Goal: Task Accomplishment & Management: Complete application form

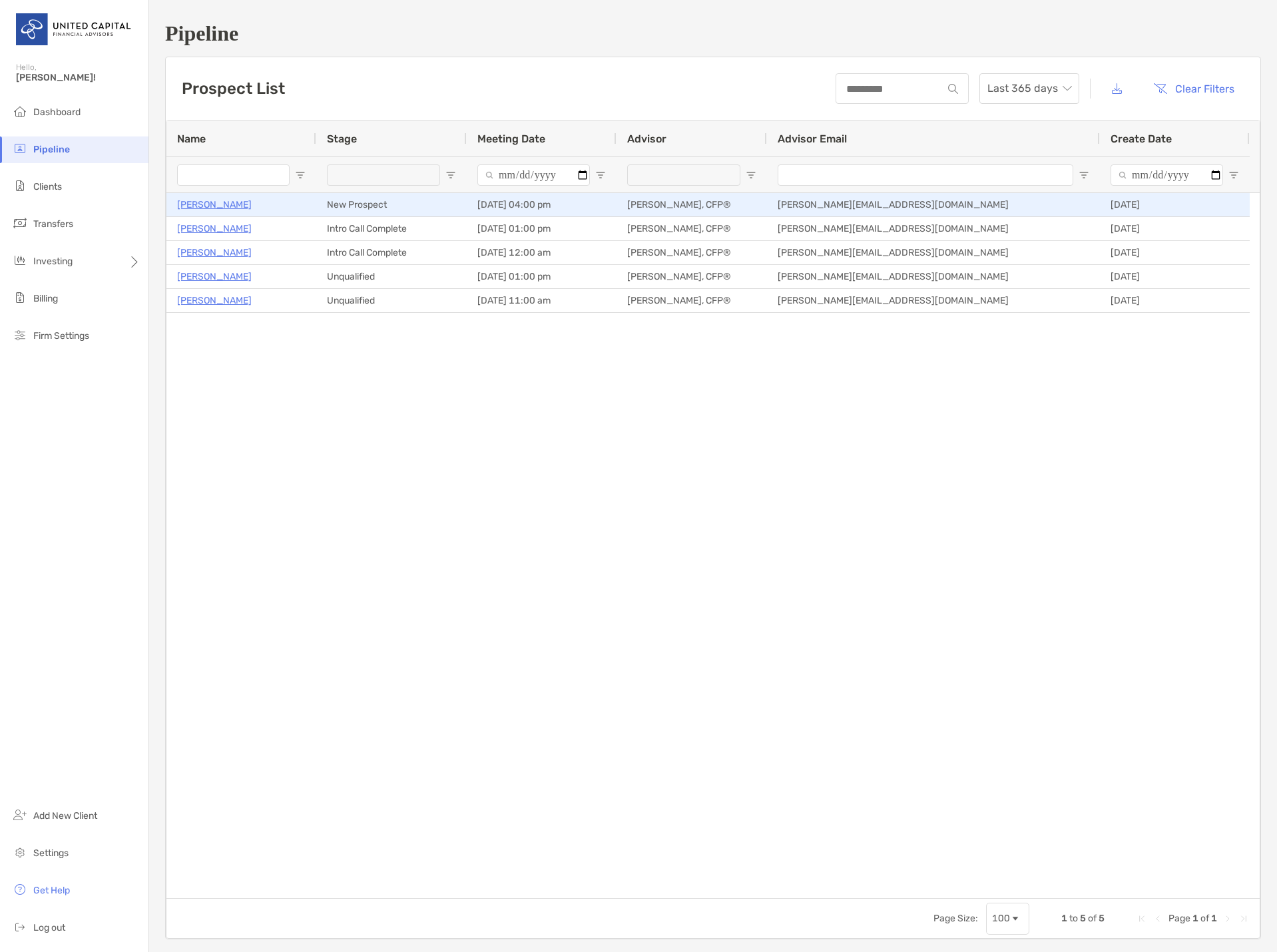
click at [205, 205] on p "[PERSON_NAME]" at bounding box center [214, 204] width 75 height 16
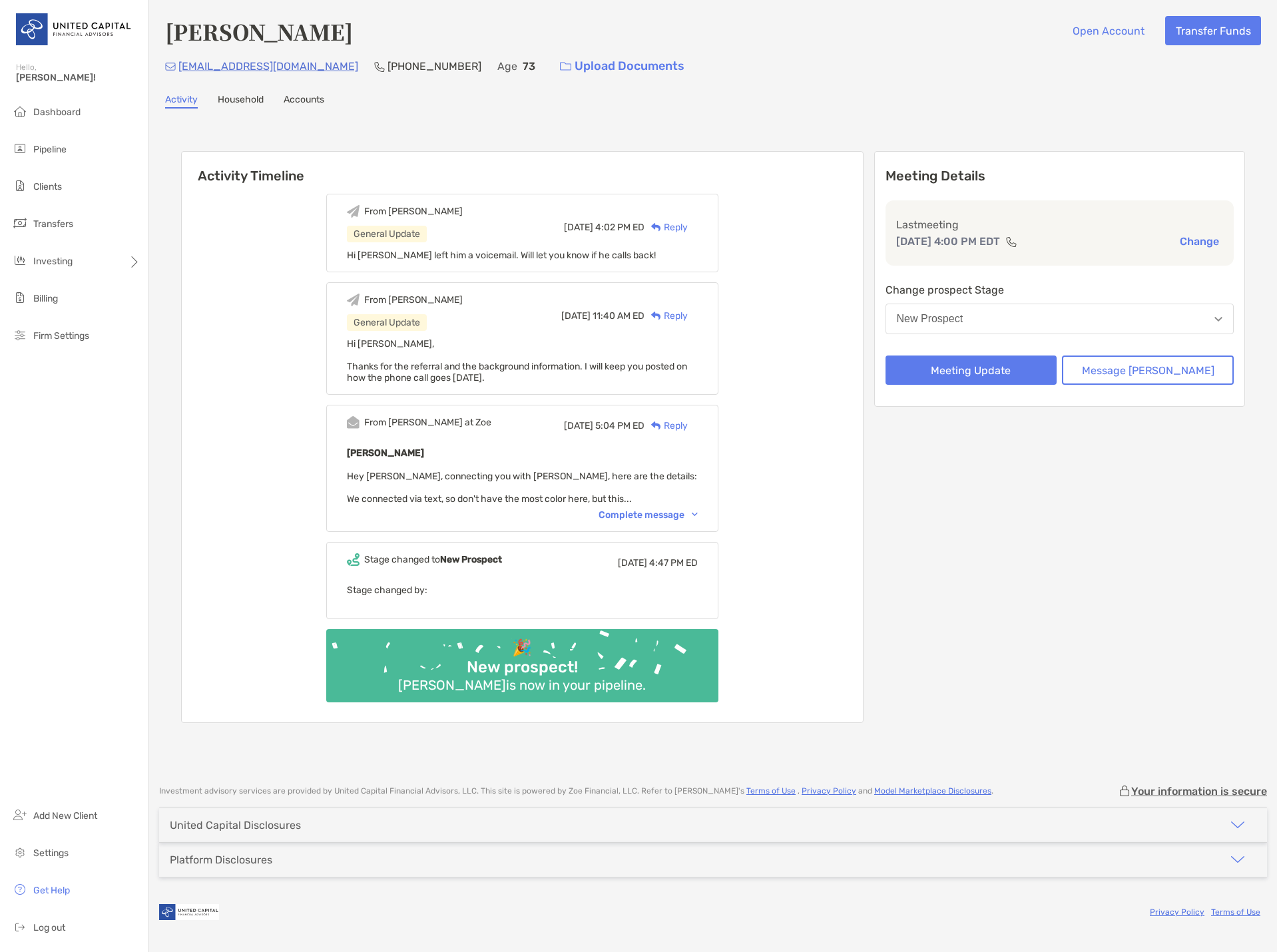
click at [963, 319] on div "New Prospect" at bounding box center [930, 319] width 66 height 12
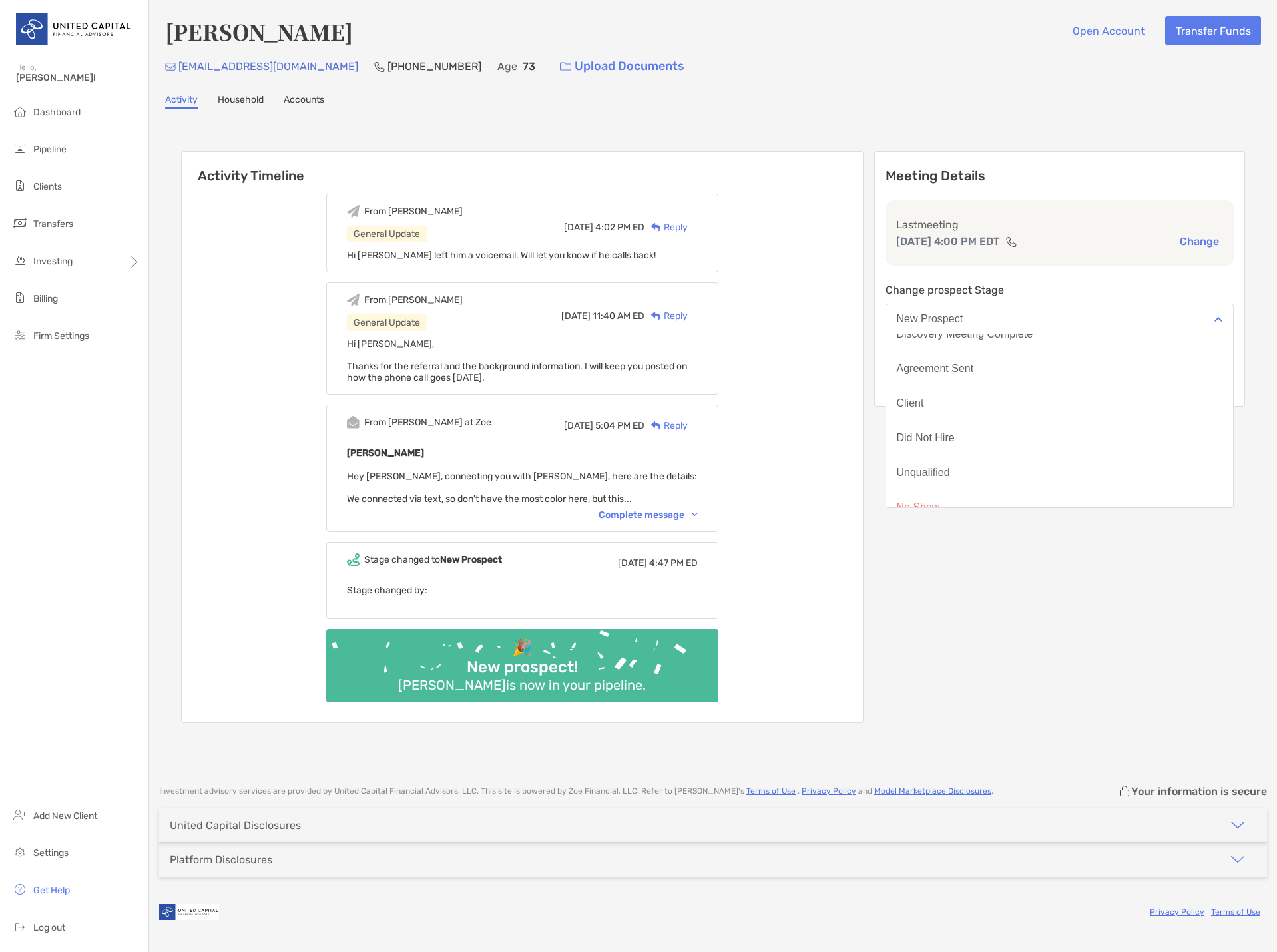
scroll to position [104, 0]
click at [997, 486] on button "No Show" at bounding box center [1060, 490] width 347 height 34
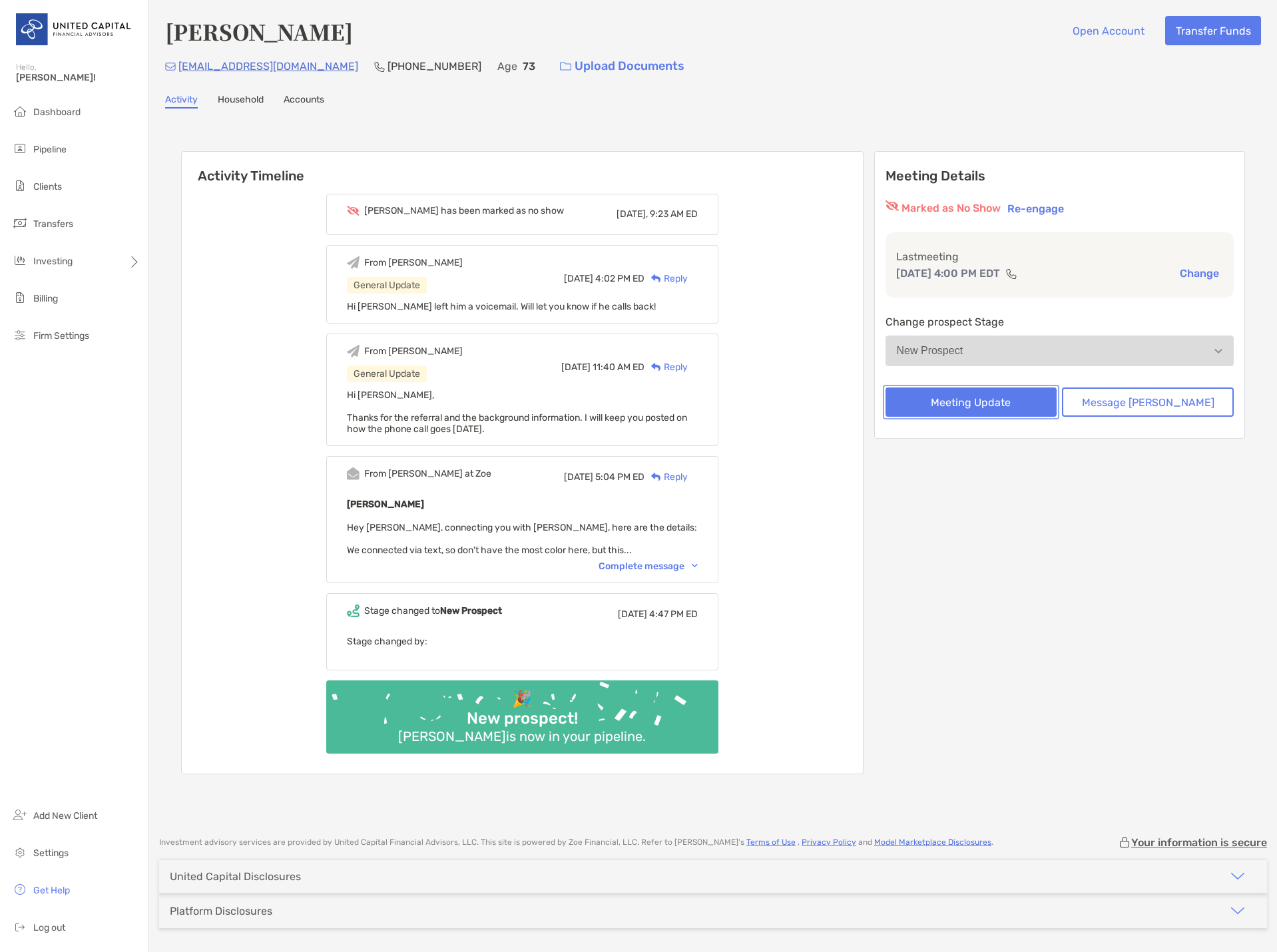
click at [988, 400] on button "Meeting Update" at bounding box center [971, 402] width 172 height 29
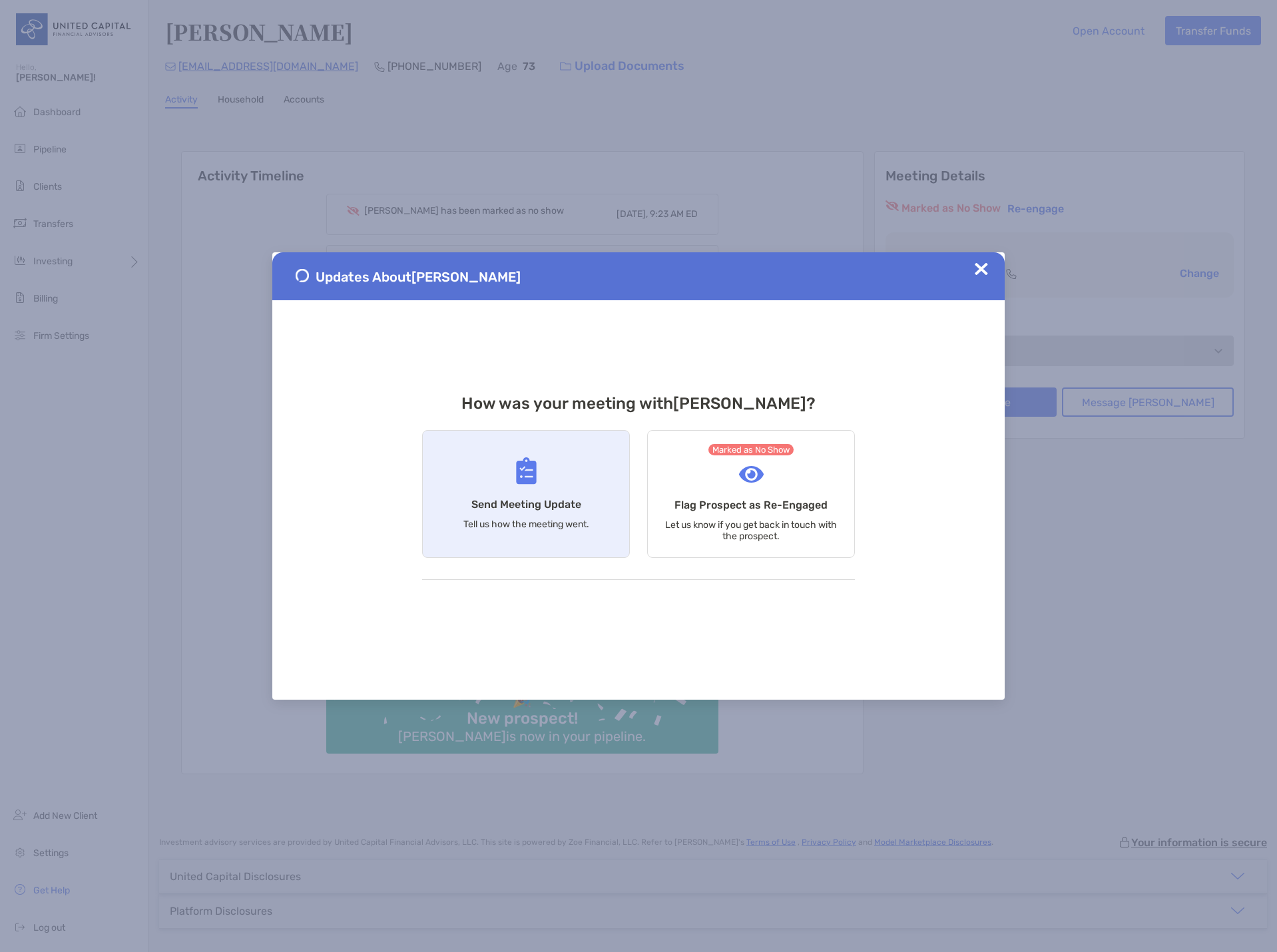
click at [532, 488] on div "Send Meeting Update Tell us how the meeting went." at bounding box center [526, 494] width 208 height 128
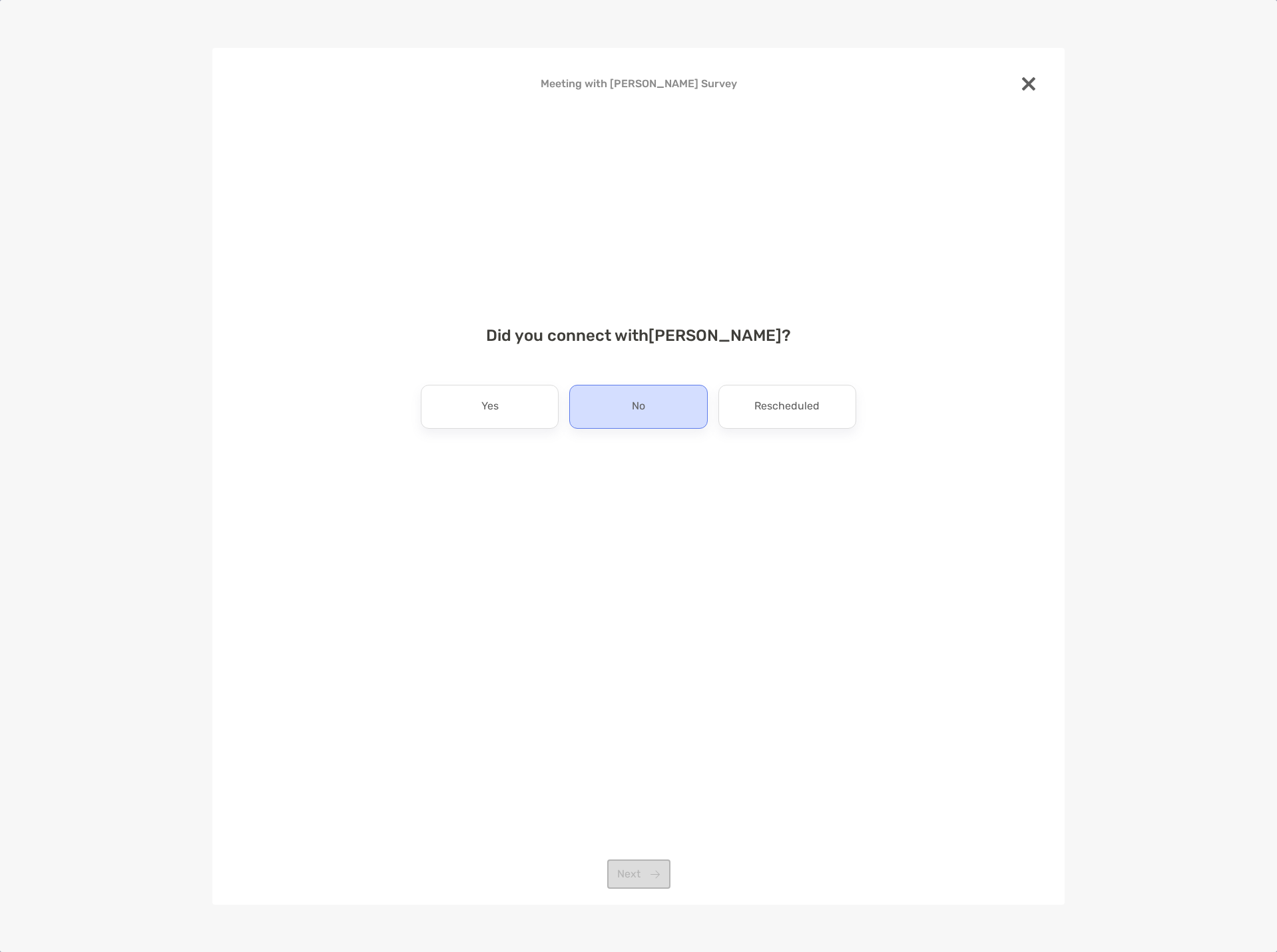
click at [621, 409] on div "No" at bounding box center [638, 406] width 137 height 44
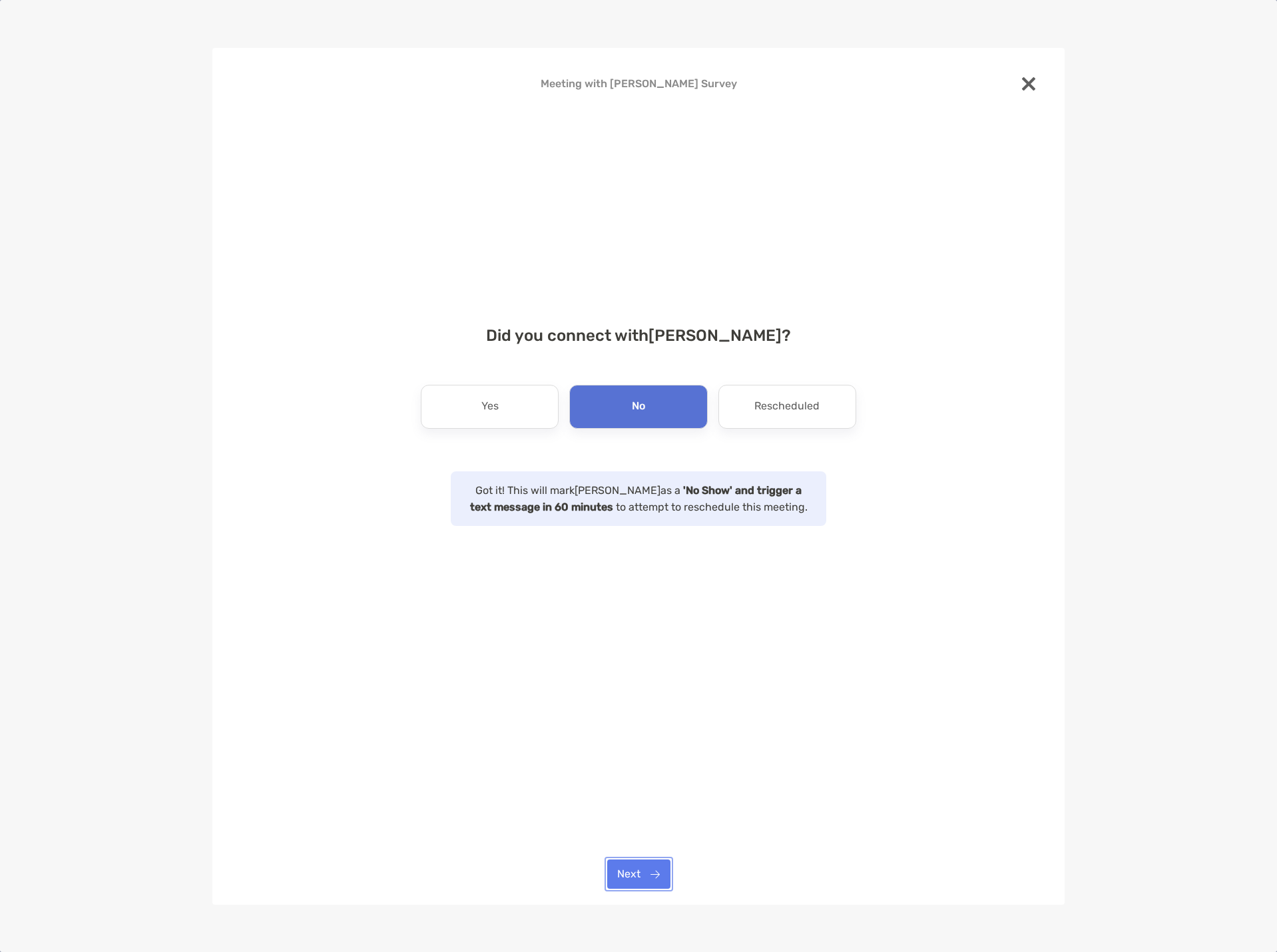
click at [638, 870] on button "Next" at bounding box center [639, 874] width 64 height 29
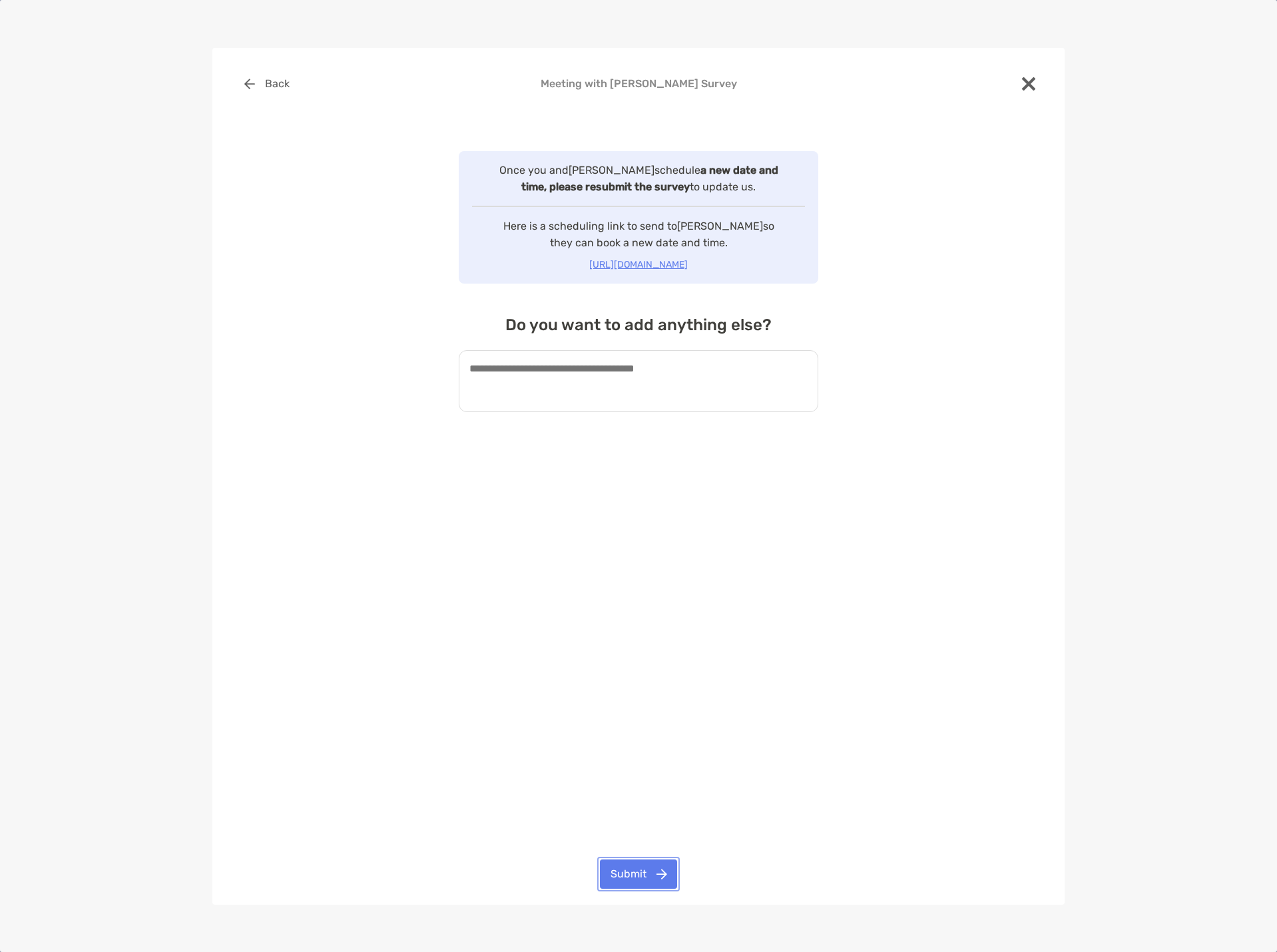
click at [646, 872] on button "Submit" at bounding box center [638, 874] width 77 height 29
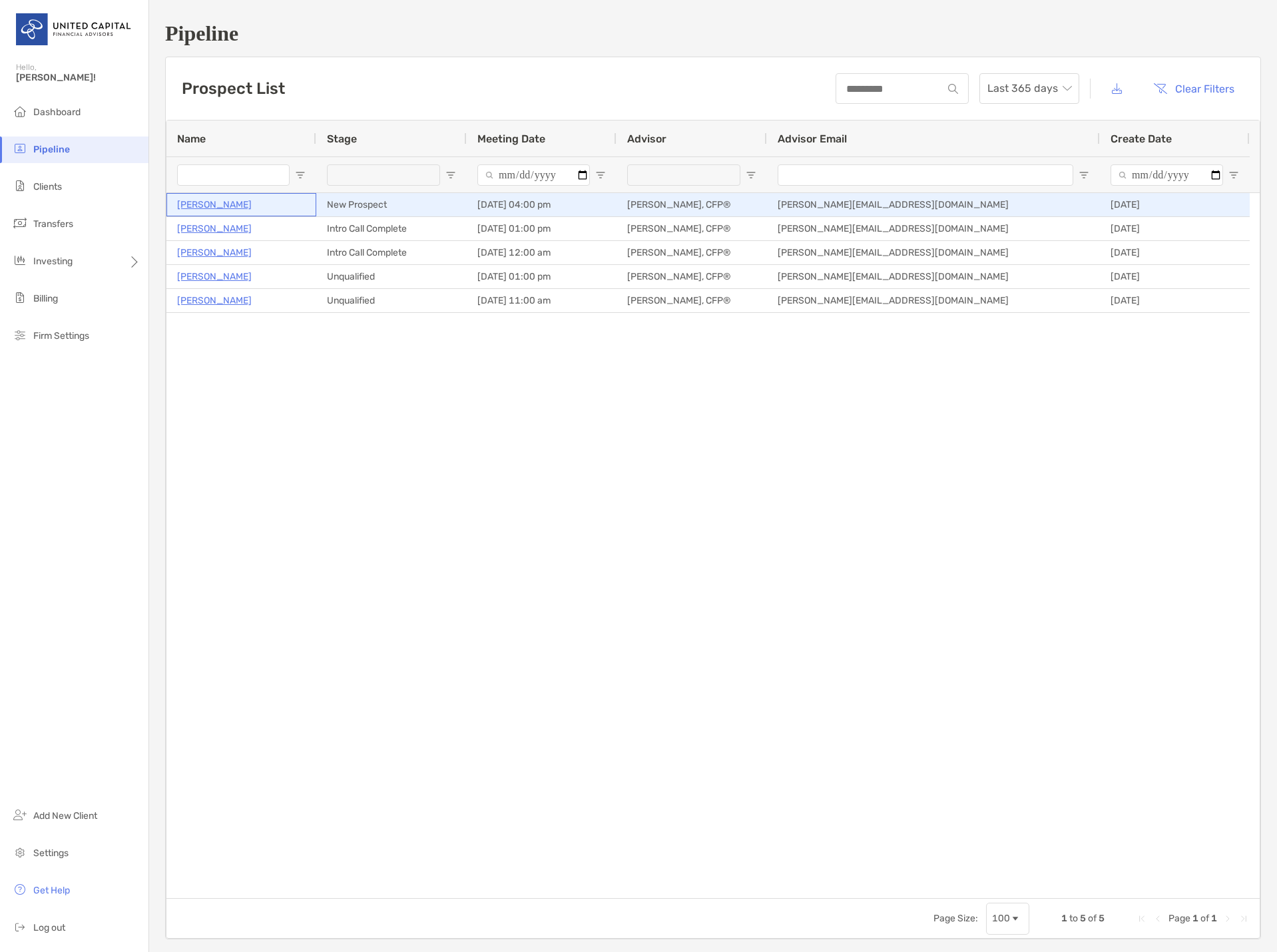
click at [203, 200] on p "[PERSON_NAME]" at bounding box center [214, 204] width 75 height 16
